Goal: Task Accomplishment & Management: Manage account settings

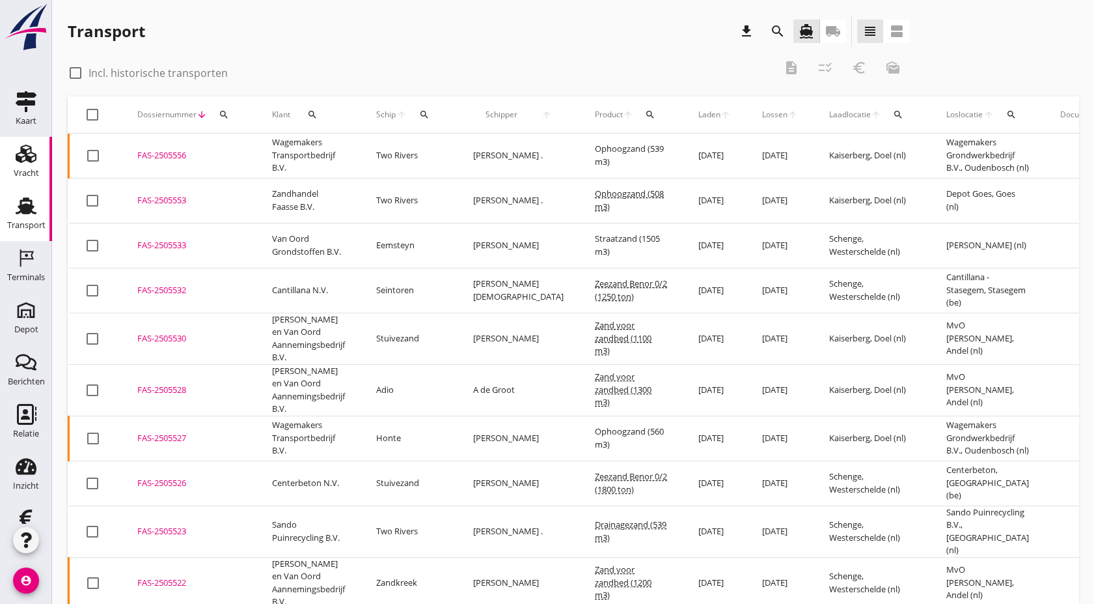
click at [31, 149] on div "Vracht" at bounding box center [25, 153] width 31 height 21
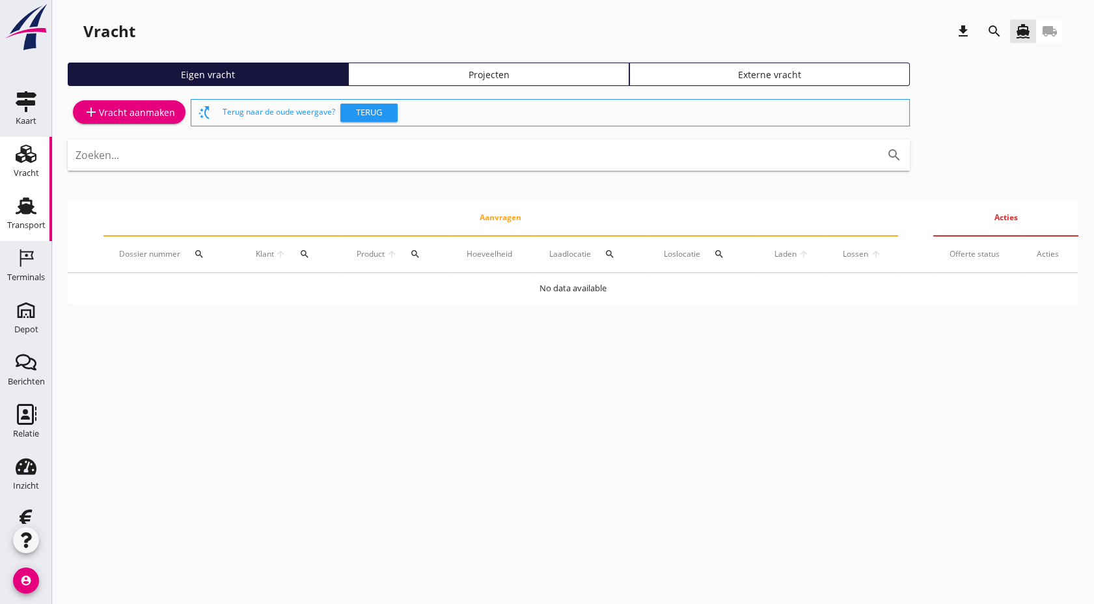
click at [17, 199] on icon "Transport" at bounding box center [26, 205] width 21 height 21
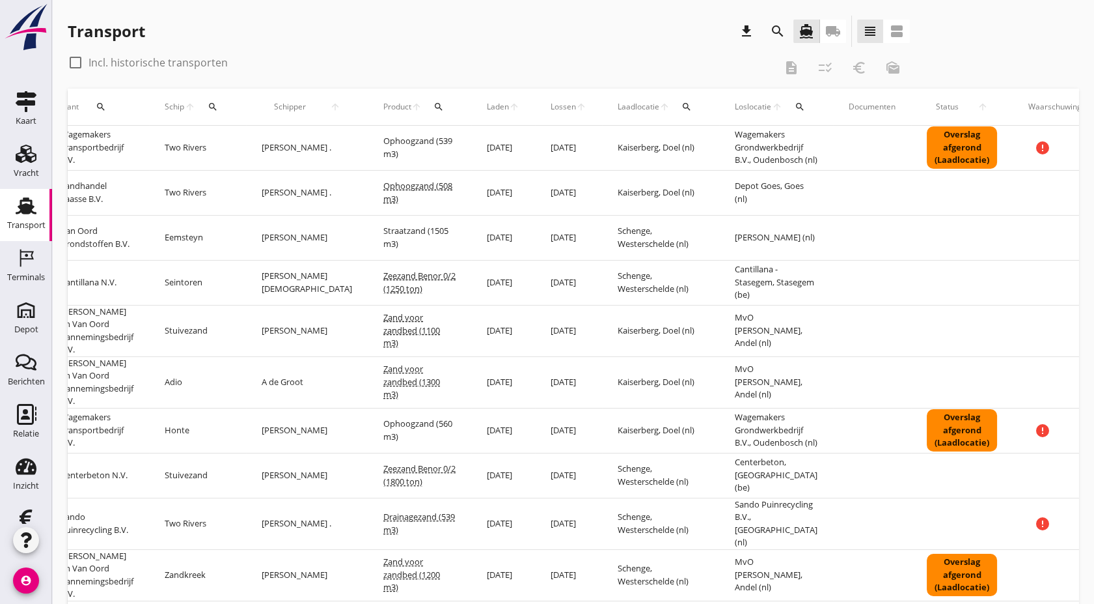
scroll to position [0, 261]
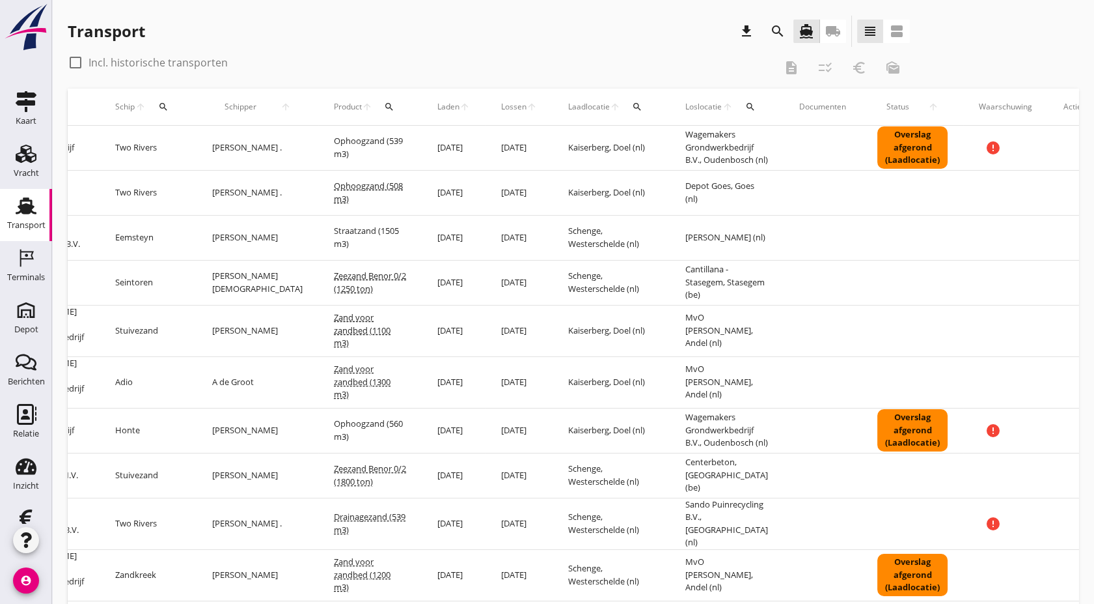
click at [1069, 202] on icon "more_horiz" at bounding box center [1087, 192] width 36 height 36
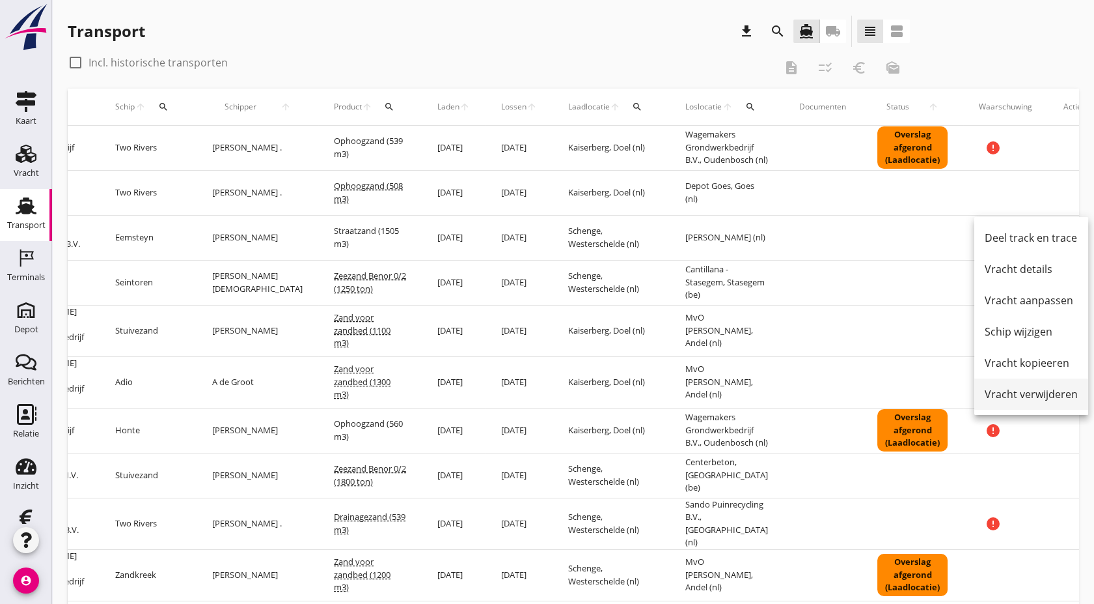
click at [1031, 397] on div "Vracht verwijderen" at bounding box center [1031, 394] width 93 height 16
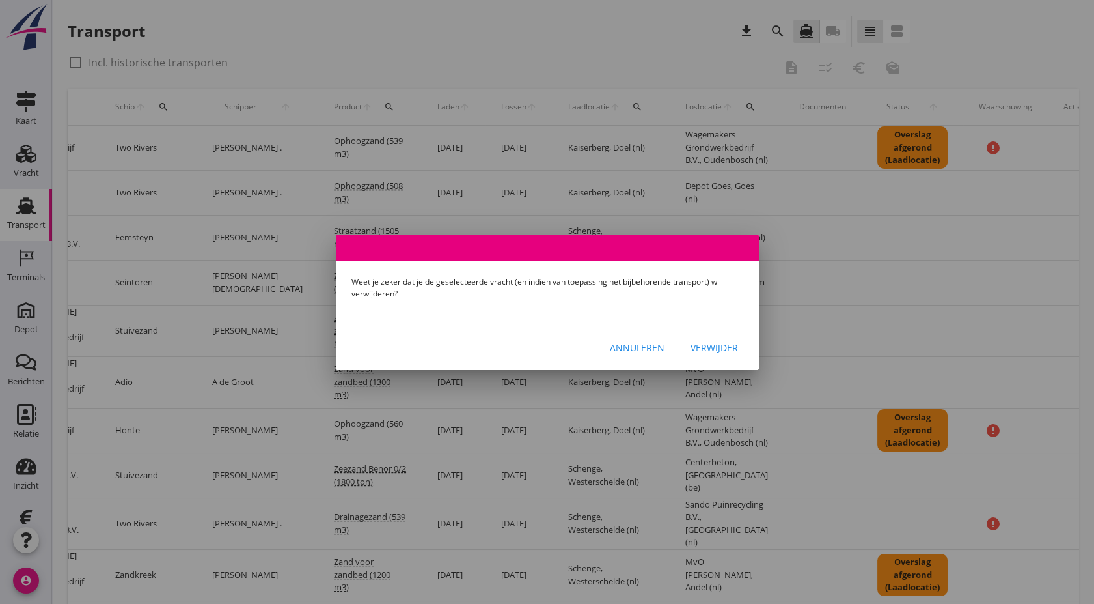
click at [719, 349] on div "Verwijder" at bounding box center [715, 348] width 48 height 14
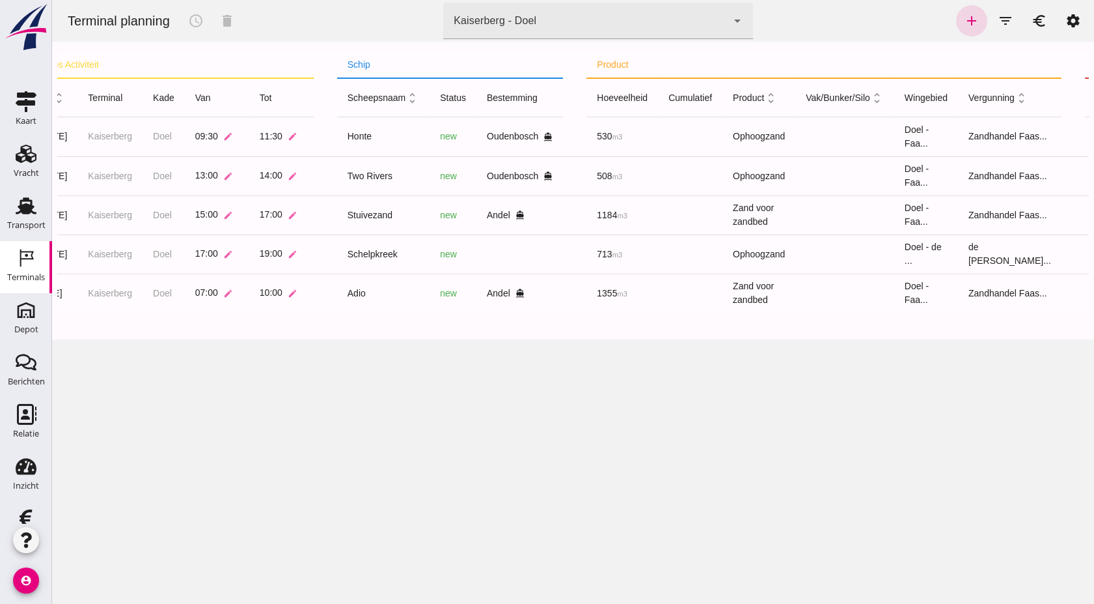
scroll to position [0, 203]
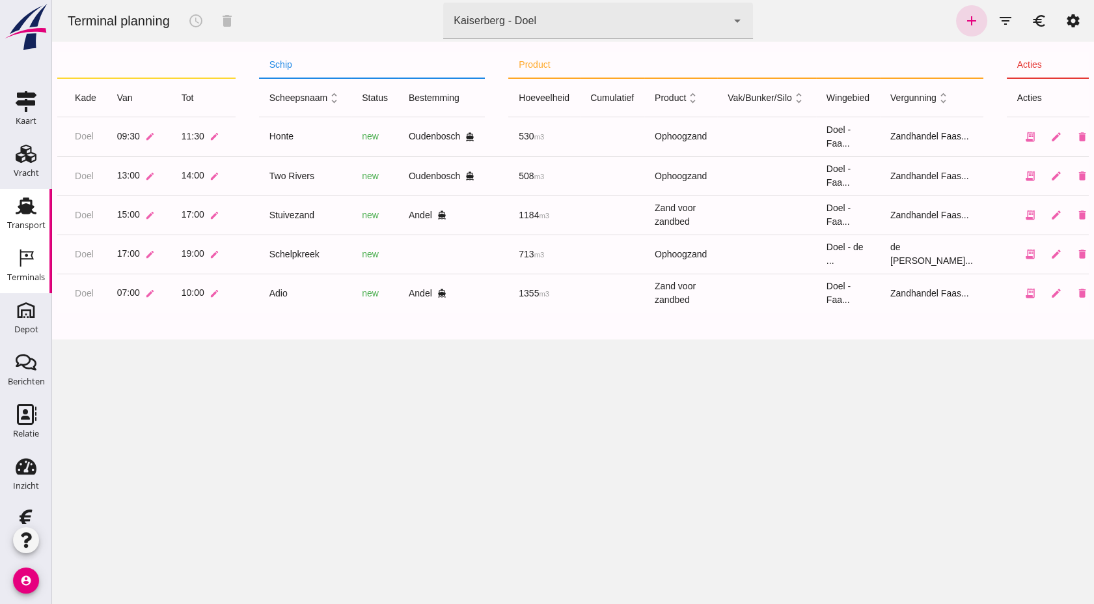
click at [16, 200] on icon "Transport" at bounding box center [26, 205] width 21 height 21
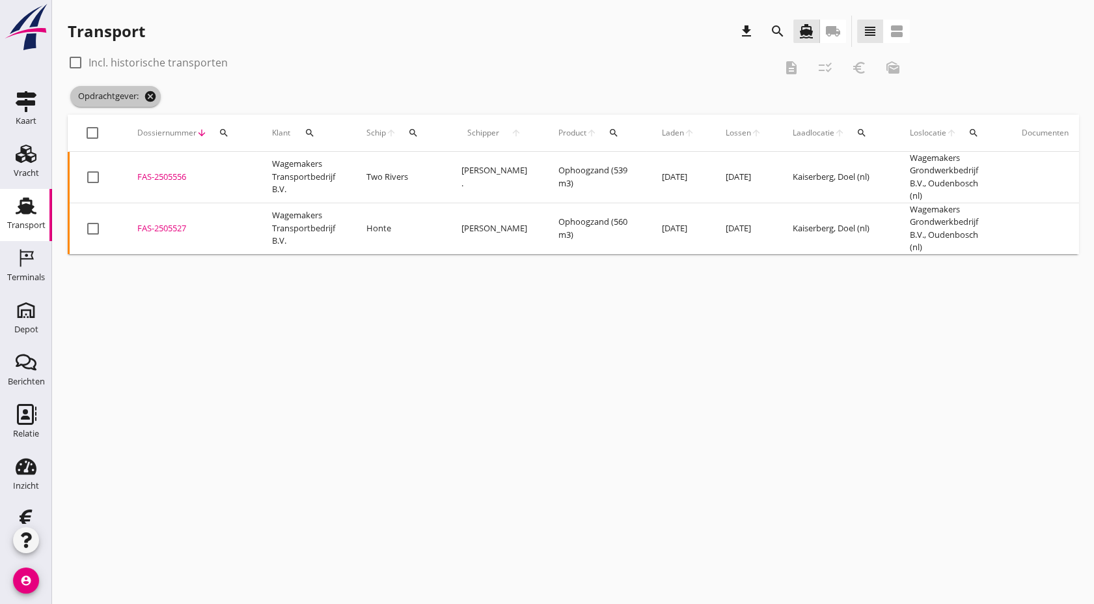
click at [153, 98] on icon "cancel" at bounding box center [150, 96] width 13 height 13
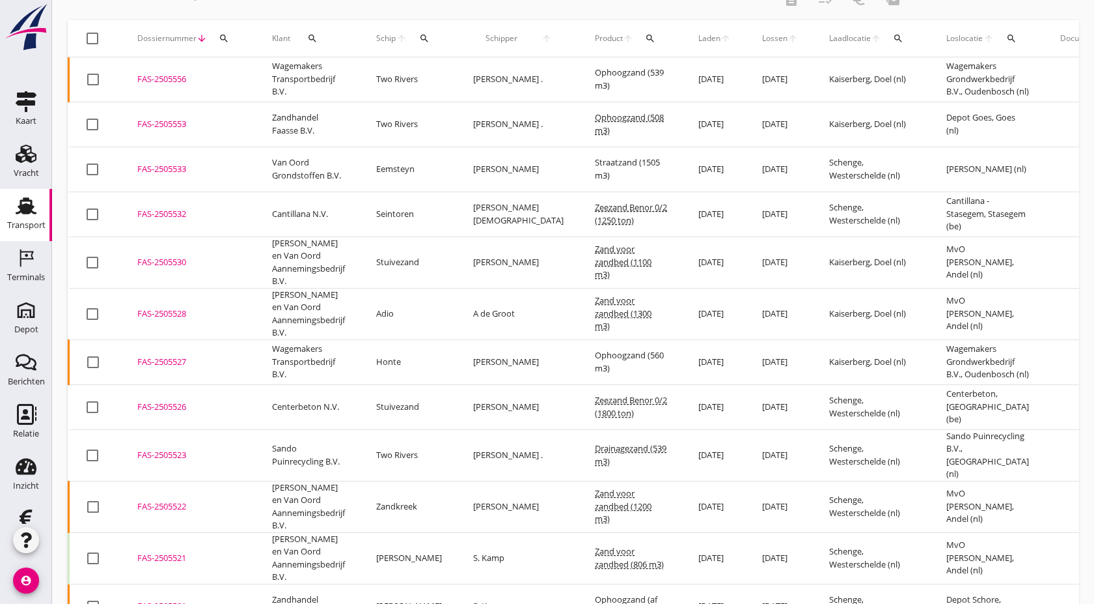
scroll to position [70, 0]
click at [172, 263] on div "FAS-2505530" at bounding box center [189, 261] width 104 height 13
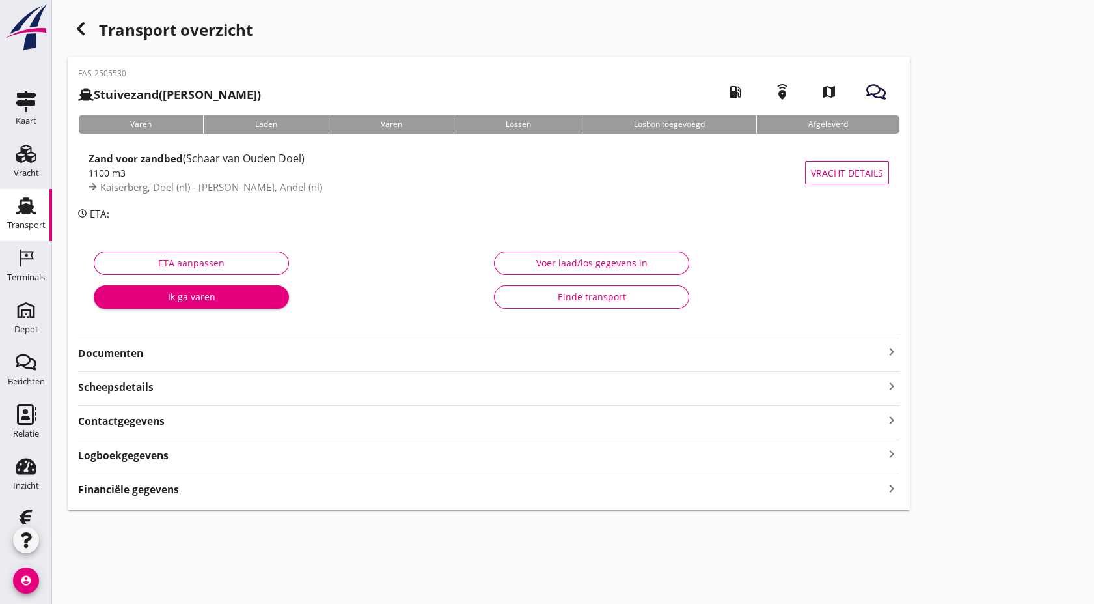
click at [231, 362] on div "FAS-2505530 Stuivezand ([PERSON_NAME]) local_gas_station emergency_share map Va…" at bounding box center [489, 283] width 842 height 452
click at [191, 354] on strong "Documenten" at bounding box center [481, 353] width 806 height 15
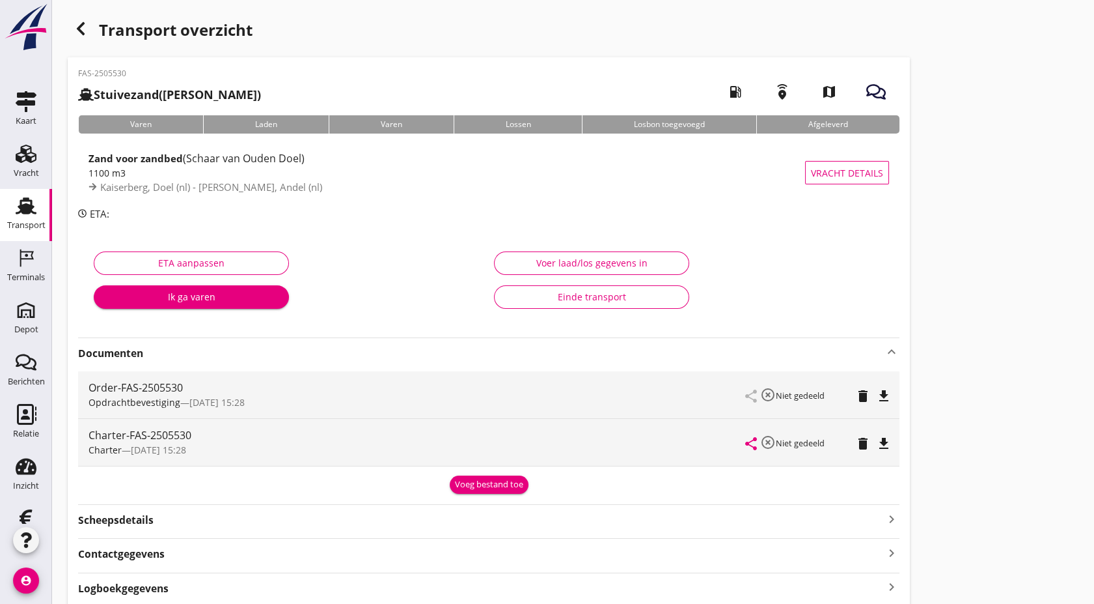
click at [203, 352] on strong "Documenten" at bounding box center [481, 353] width 806 height 15
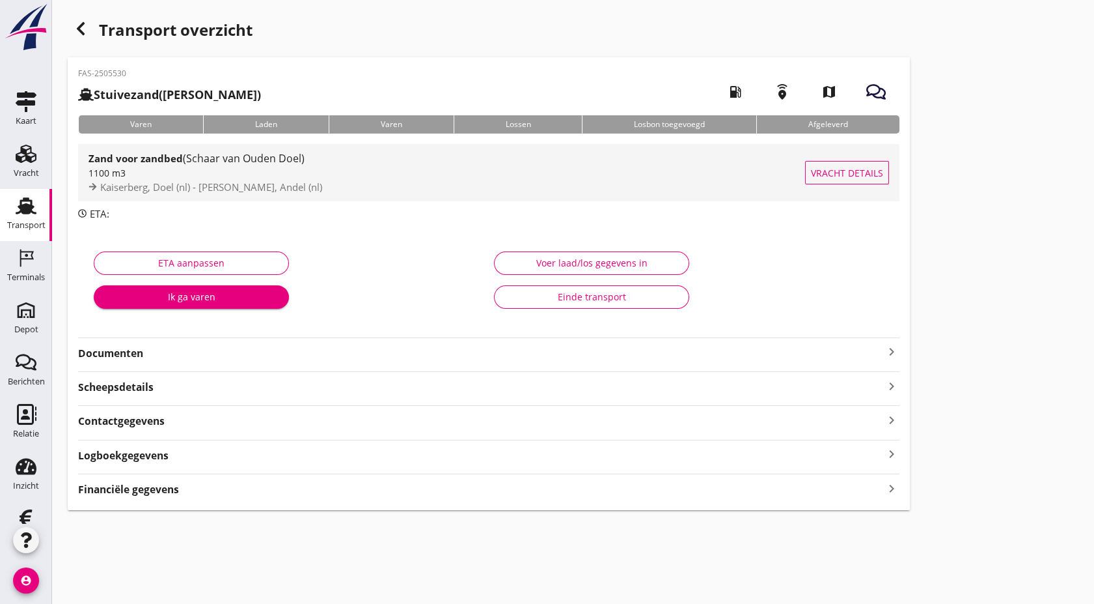
click at [180, 165] on div "Zand voor zandbed (Schaar van Ouden Doel)" at bounding box center [447, 158] width 717 height 16
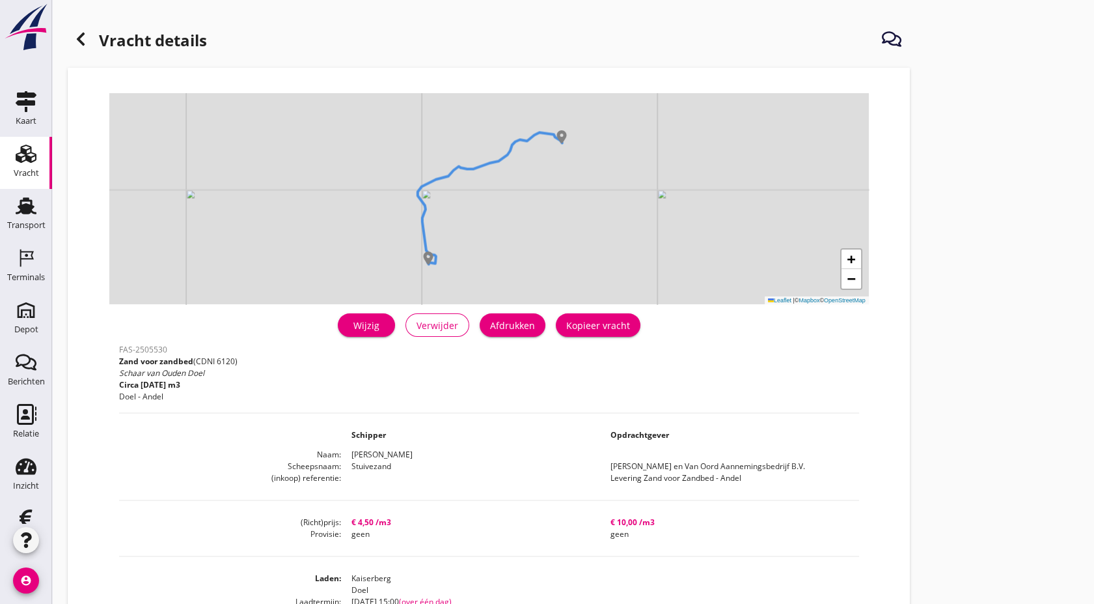
click at [377, 330] on div "Wijzig" at bounding box center [366, 325] width 36 height 14
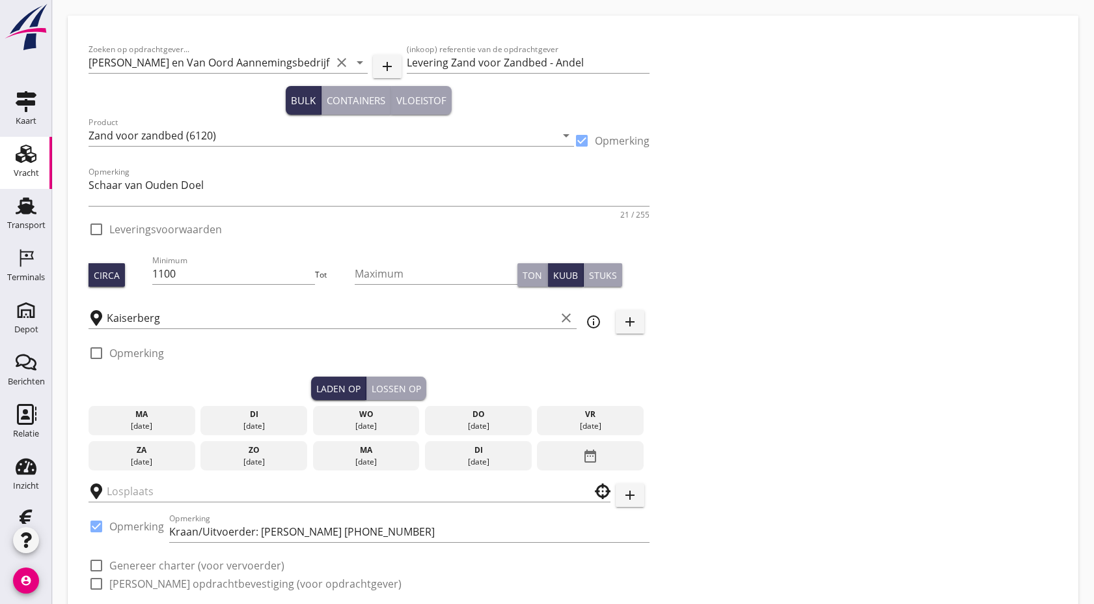
checkbox input "true"
type input "MvO [PERSON_NAME]"
checkbox input "true"
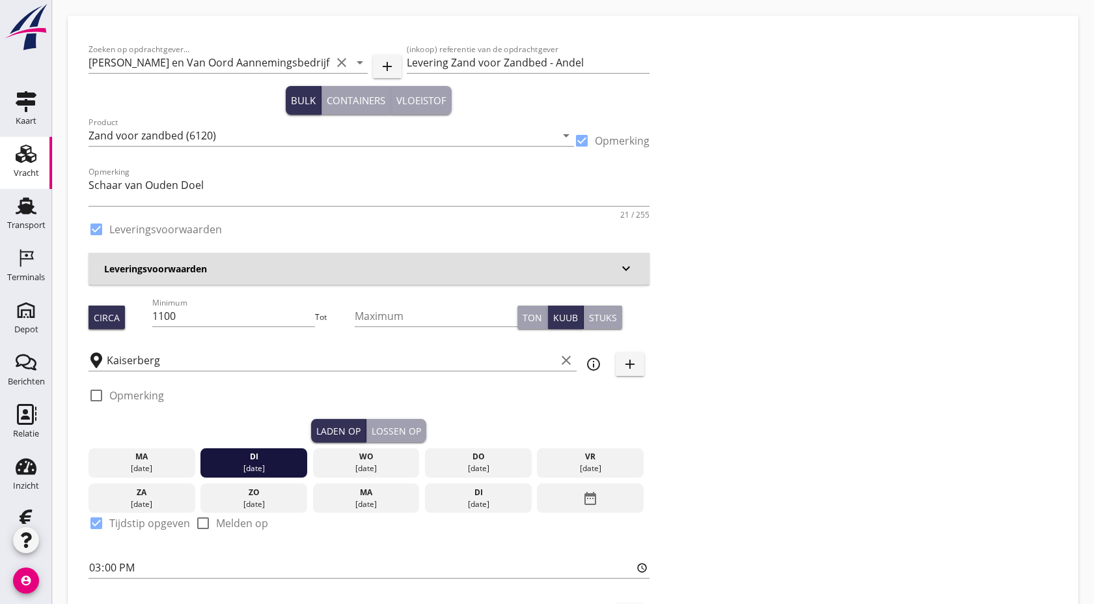
click at [127, 458] on div "ma" at bounding box center [142, 457] width 100 height 12
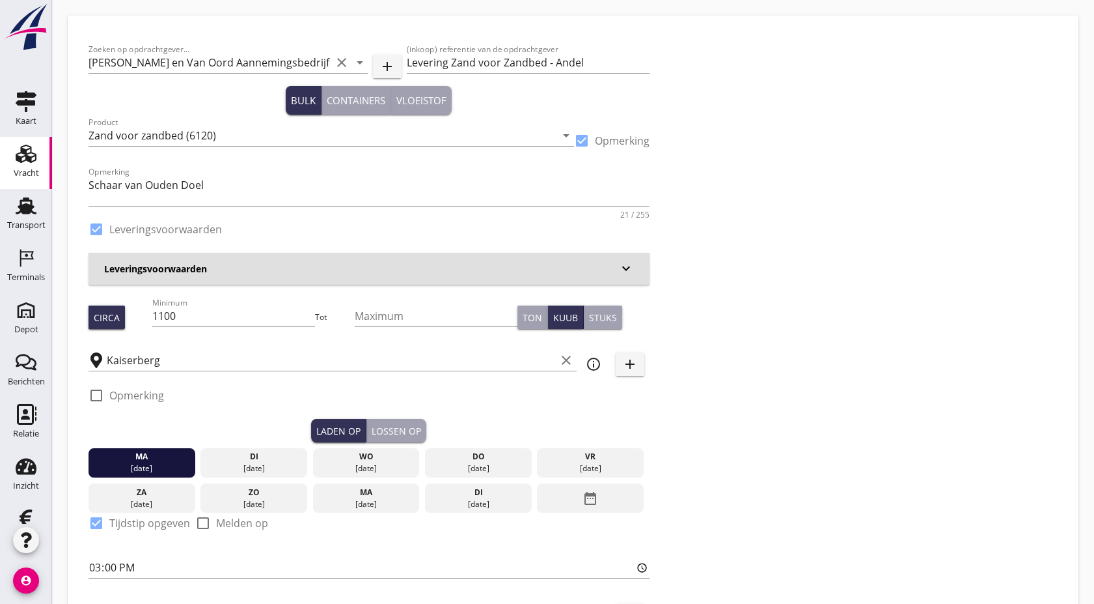
click at [401, 435] on div "Lossen op" at bounding box center [396, 431] width 49 height 14
type input "12:00"
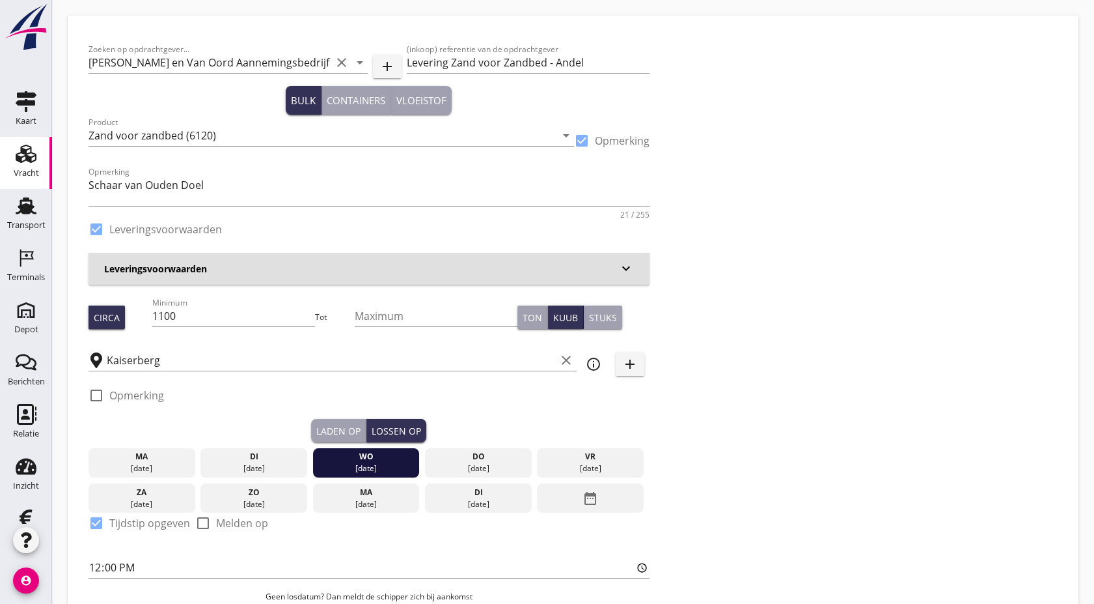
click at [283, 451] on div "di" at bounding box center [254, 457] width 100 height 12
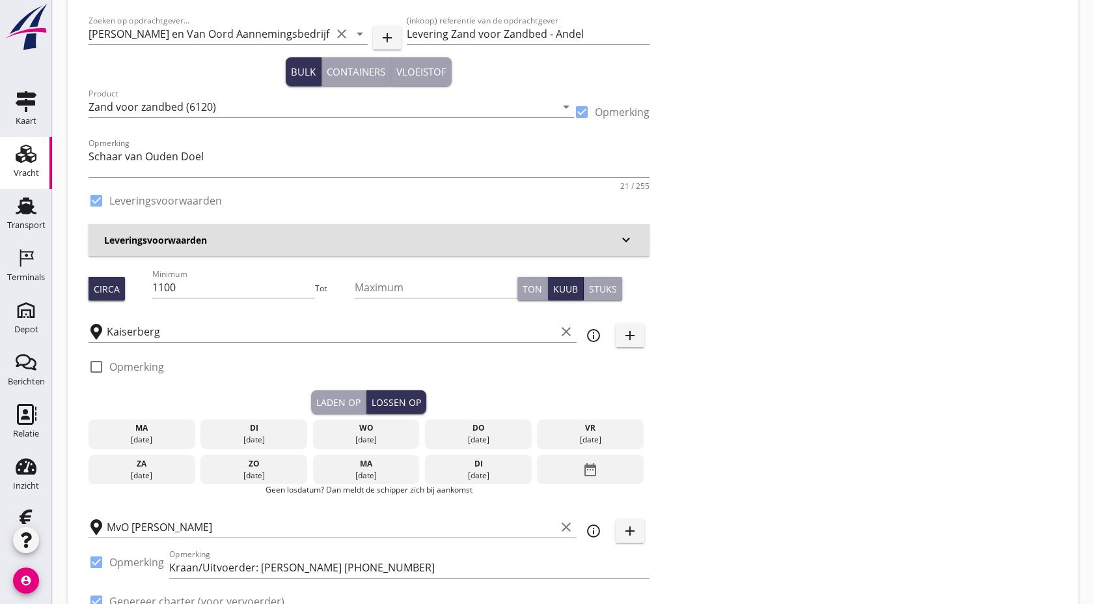
scroll to position [29, 0]
click at [282, 434] on div "[DATE]" at bounding box center [254, 439] width 100 height 12
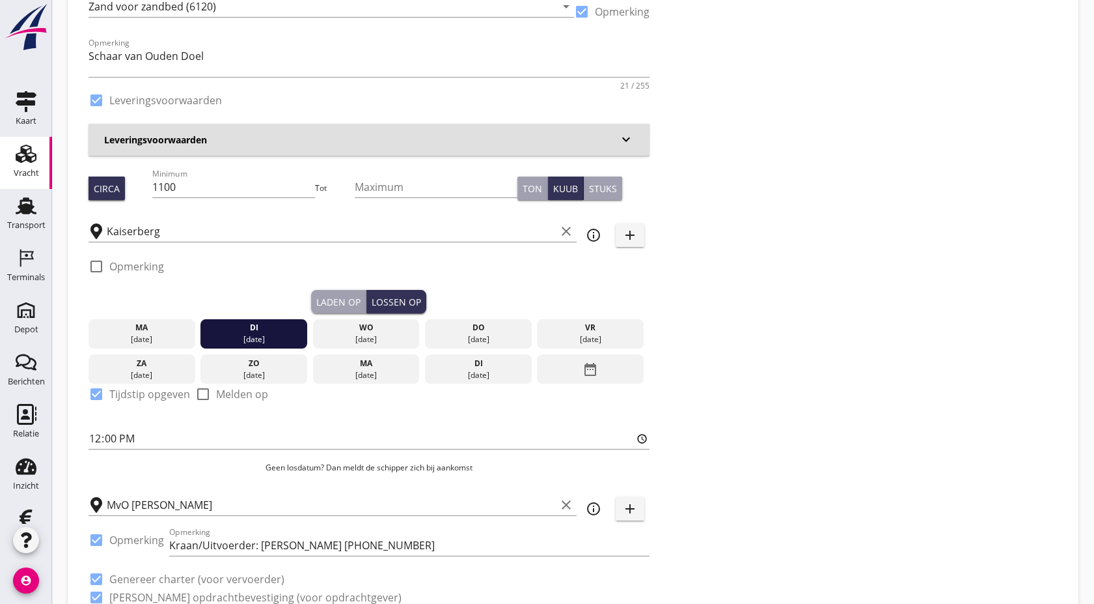
scroll to position [130, 0]
click at [342, 287] on div "check_box_outline_blank Opmerking" at bounding box center [369, 269] width 561 height 39
click at [342, 289] on button "Laden op" at bounding box center [338, 300] width 55 height 23
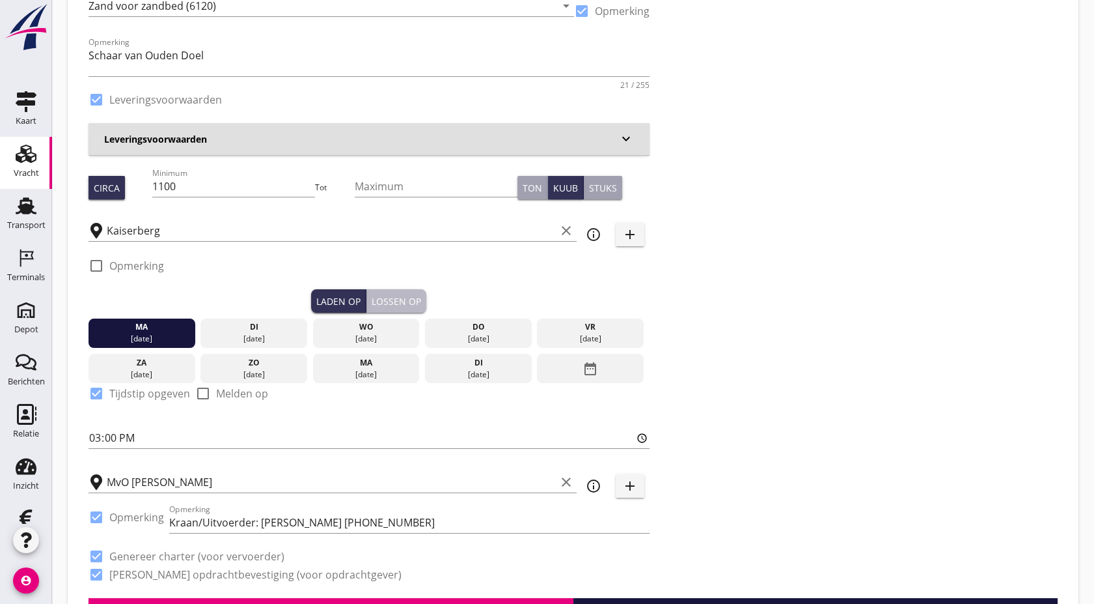
click at [401, 299] on div "Lossen op" at bounding box center [396, 301] width 49 height 14
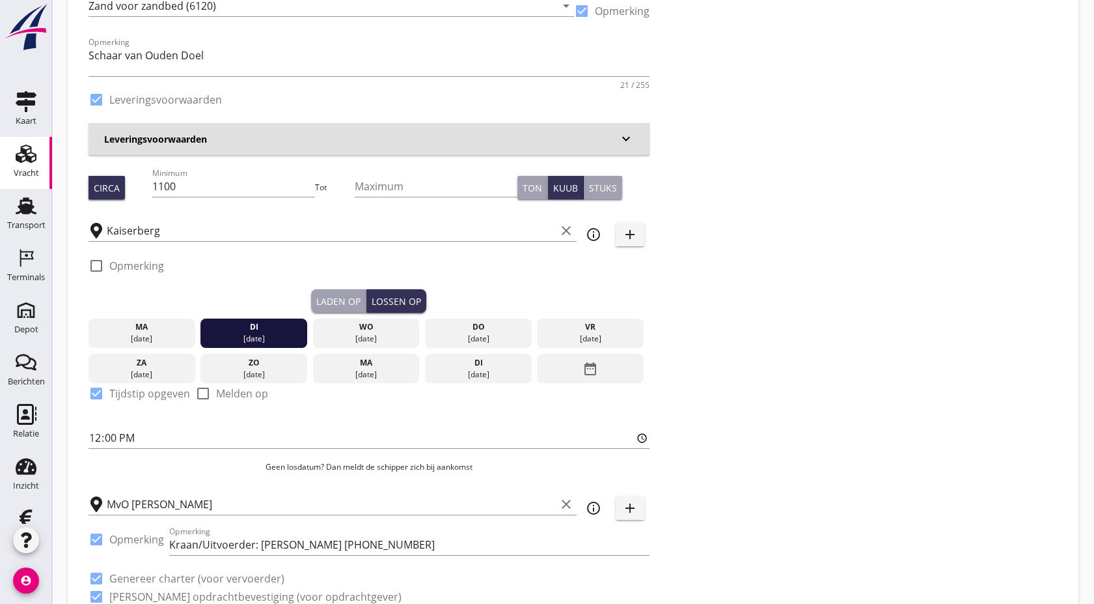
click at [350, 298] on div "Laden op" at bounding box center [338, 301] width 44 height 14
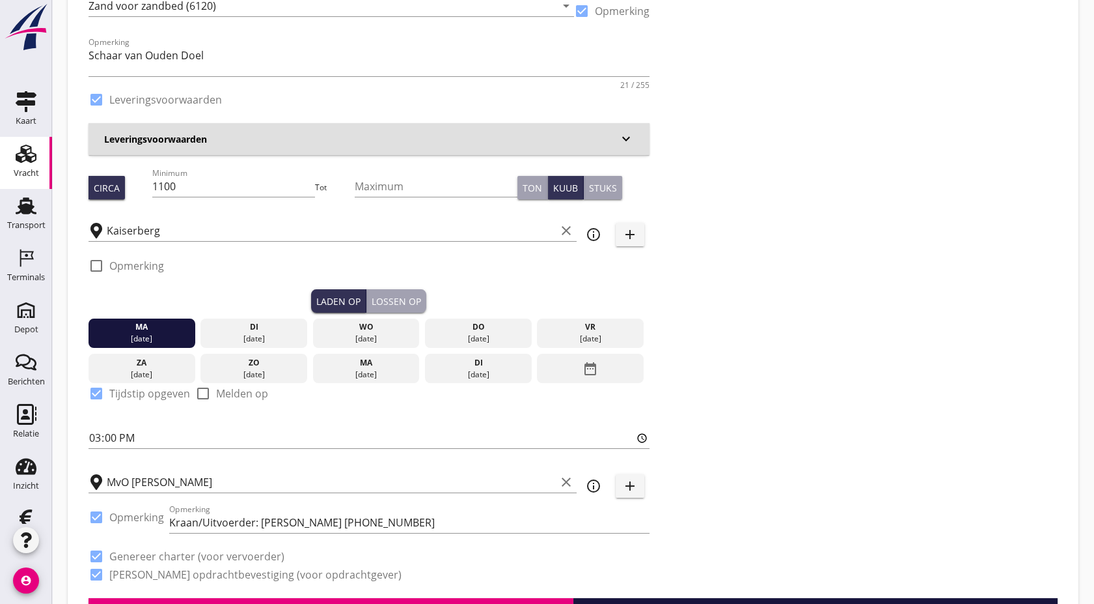
click at [406, 303] on div "Lossen op" at bounding box center [396, 301] width 49 height 14
type input "12:00"
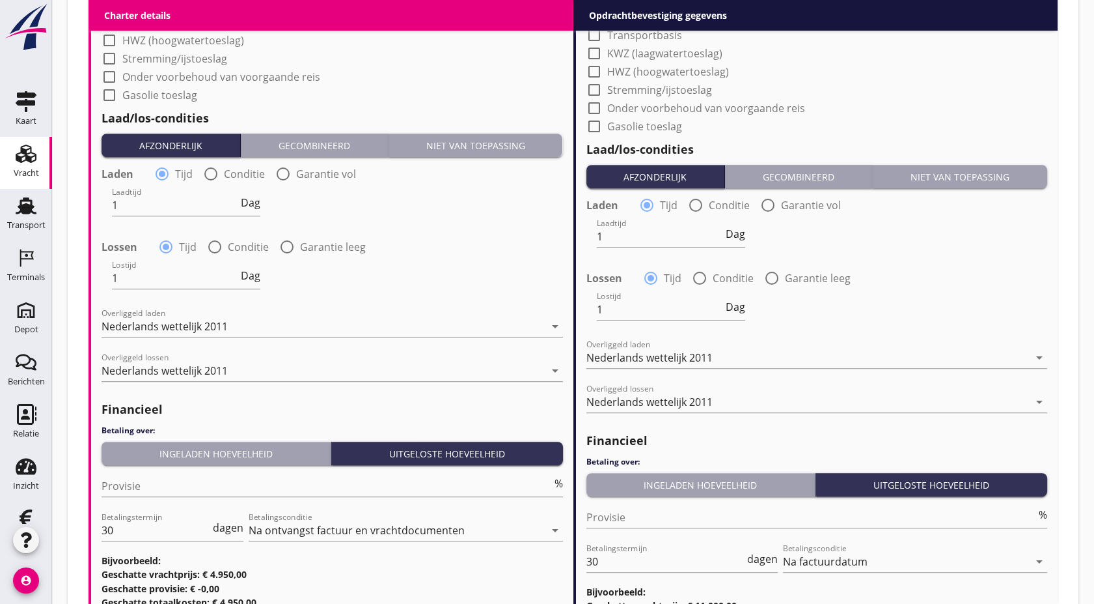
scroll to position [1473, 0]
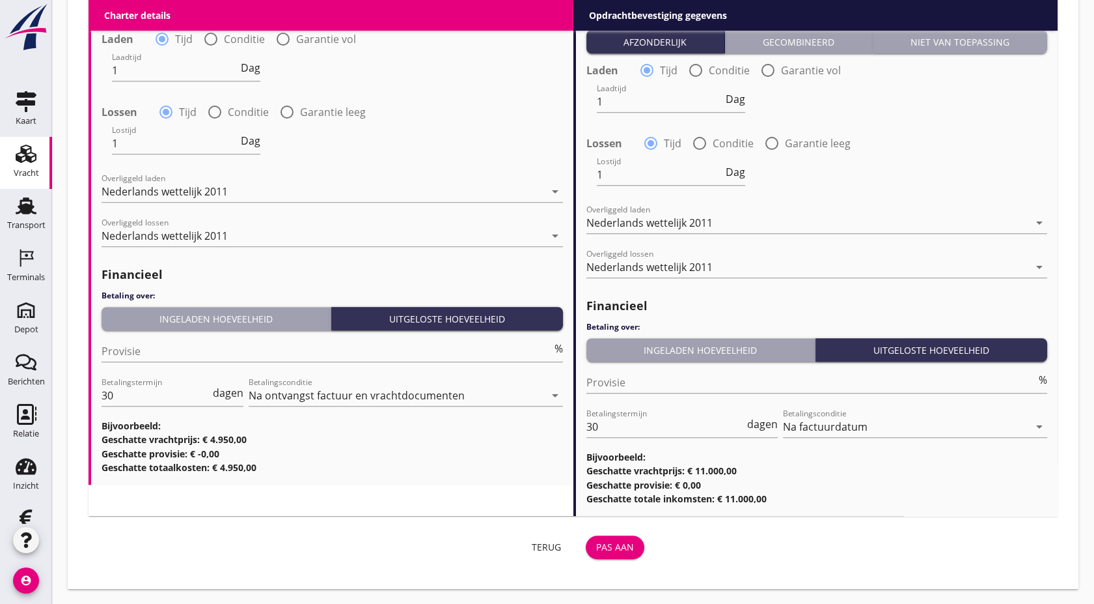
click at [613, 549] on div "Pas aan" at bounding box center [615, 547] width 38 height 14
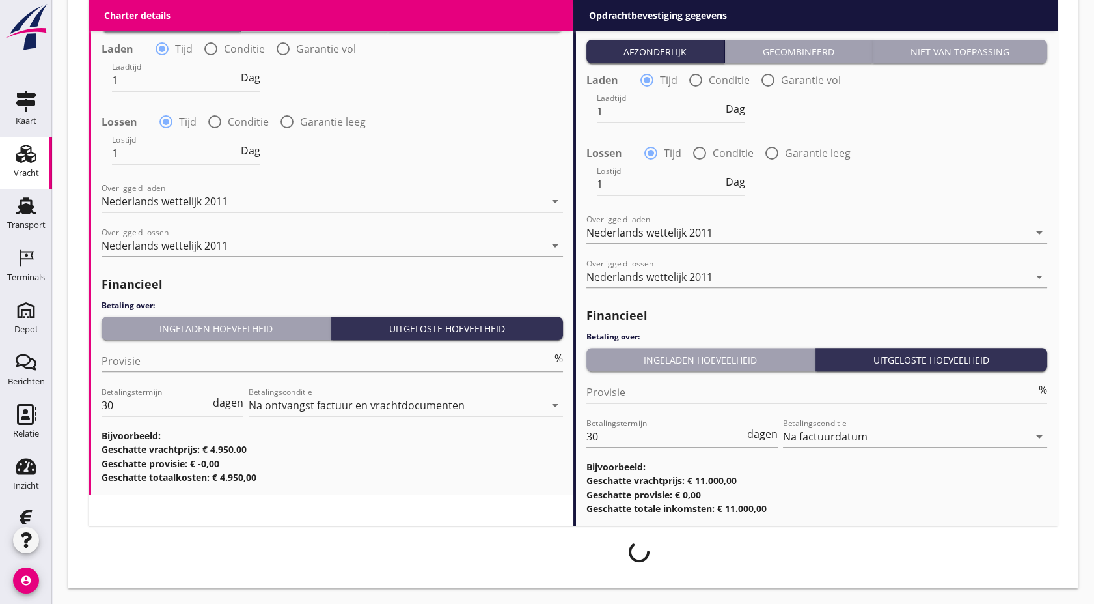
scroll to position [1463, 0]
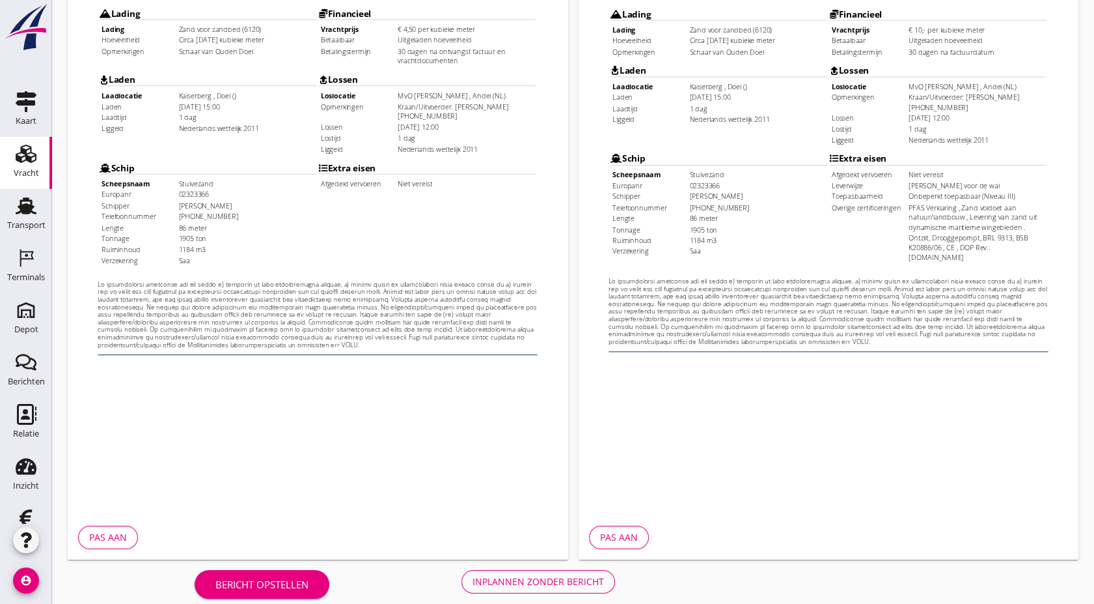
scroll to position [337, 0]
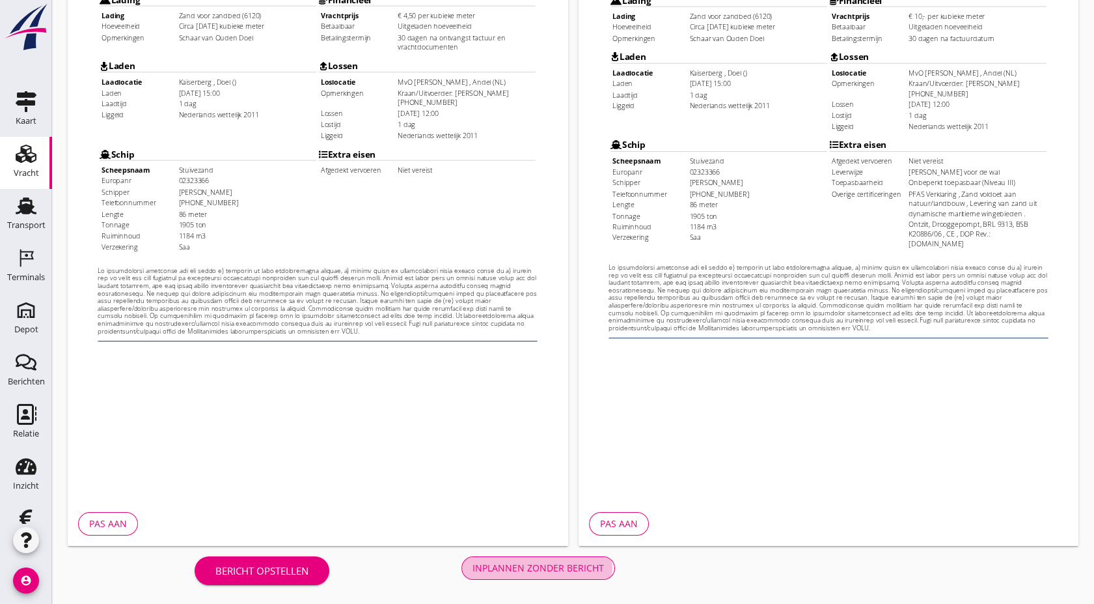
click at [507, 570] on div "Inplannen zonder bericht" at bounding box center [539, 568] width 132 height 14
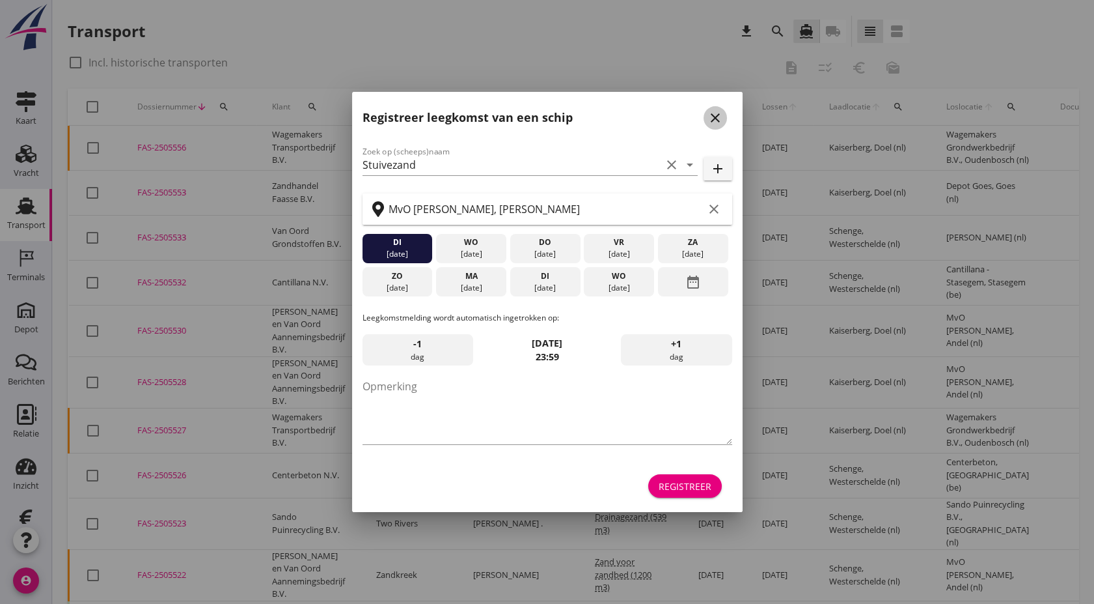
click at [710, 117] on icon "close" at bounding box center [716, 118] width 16 height 16
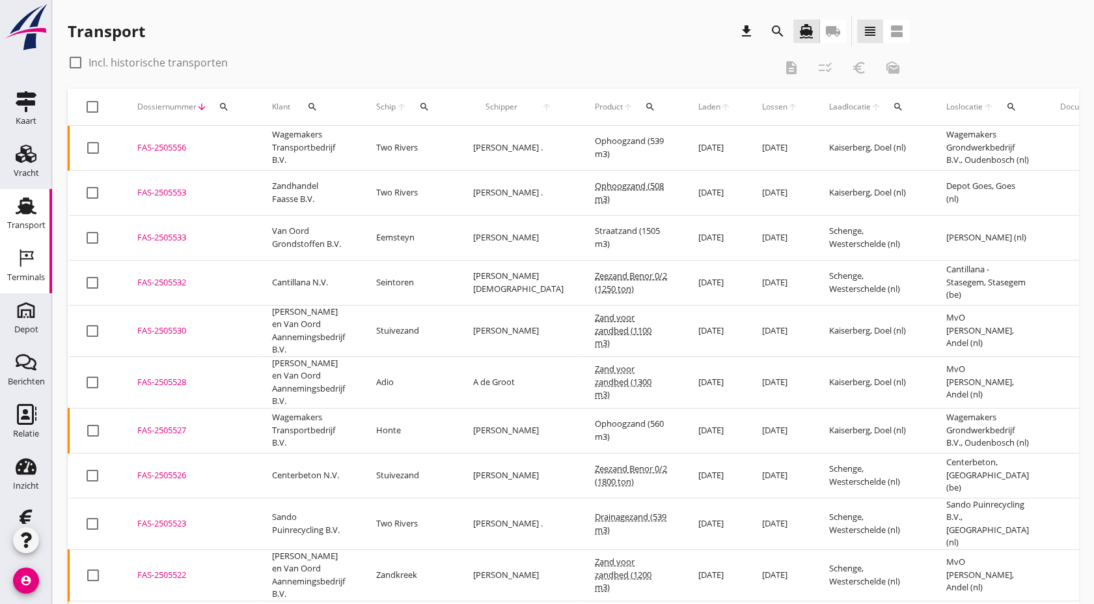
click at [30, 275] on div "Terminals" at bounding box center [26, 277] width 38 height 8
